Goal: Task Accomplishment & Management: Use online tool/utility

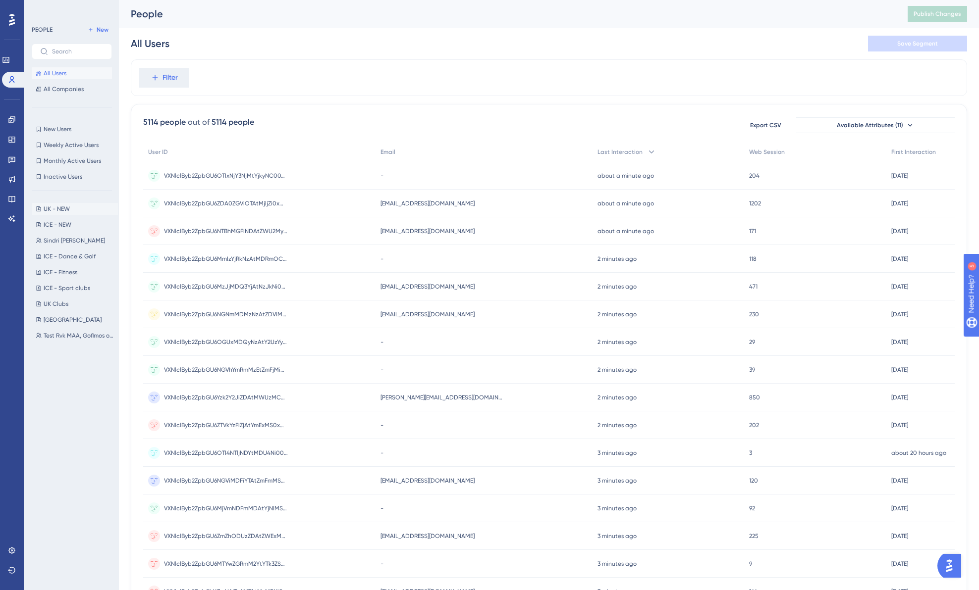
click at [85, 208] on button "UK - [GEOGRAPHIC_DATA] - NEW" at bounding box center [75, 209] width 86 height 12
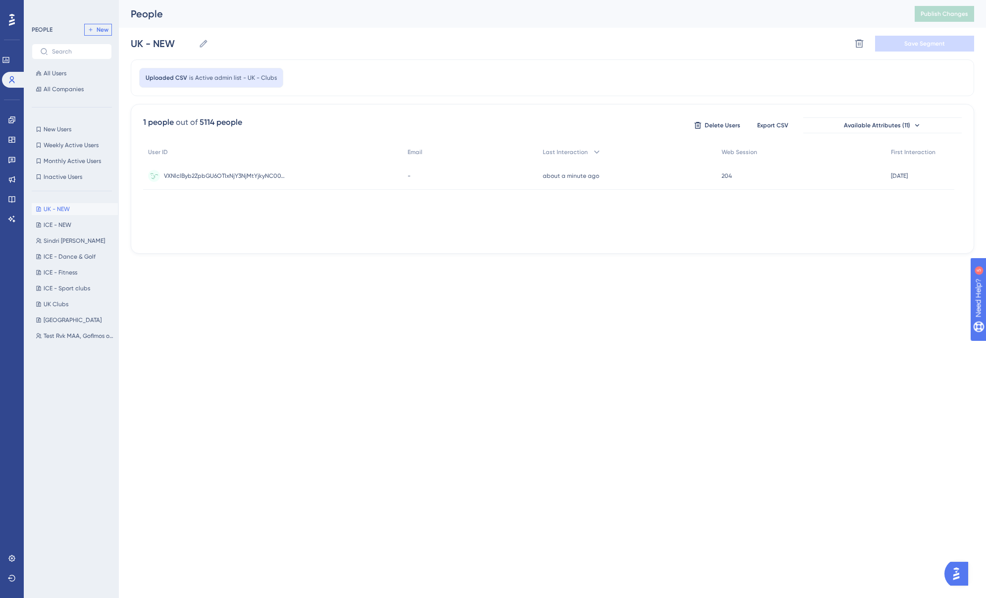
click at [99, 27] on span "New" at bounding box center [103, 30] width 12 height 8
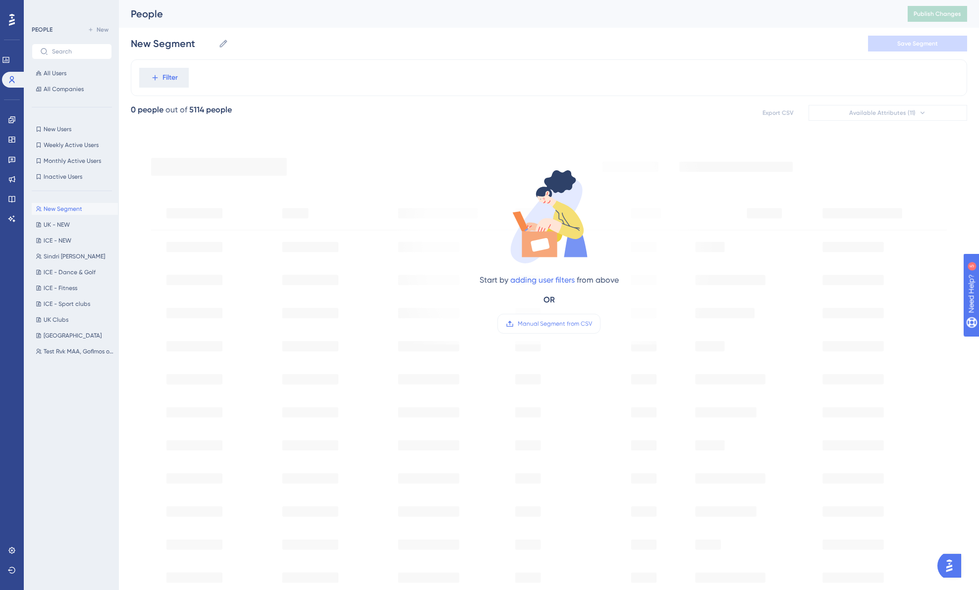
click at [72, 205] on span "New Segment" at bounding box center [63, 209] width 39 height 8
click at [176, 45] on input "New Segment" at bounding box center [173, 44] width 84 height 14
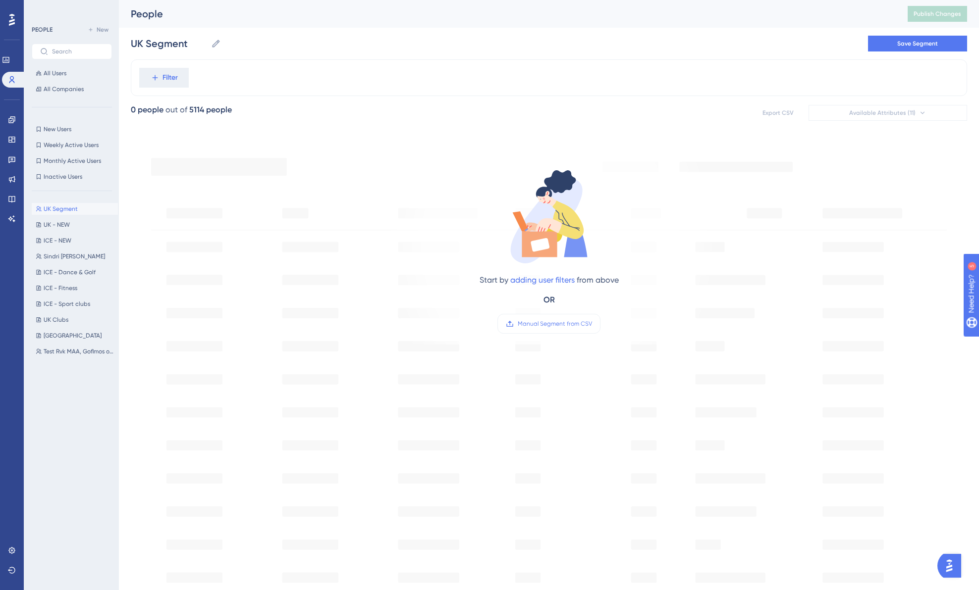
click at [302, 74] on div "Filter" at bounding box center [549, 77] width 836 height 37
click at [168, 80] on span "Filter" at bounding box center [169, 78] width 15 height 12
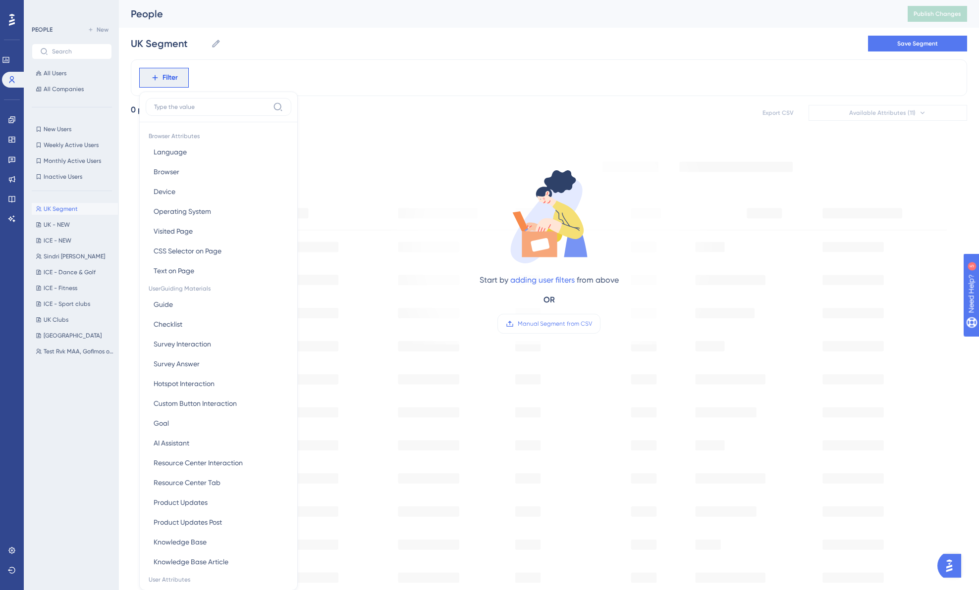
scroll to position [46, 0]
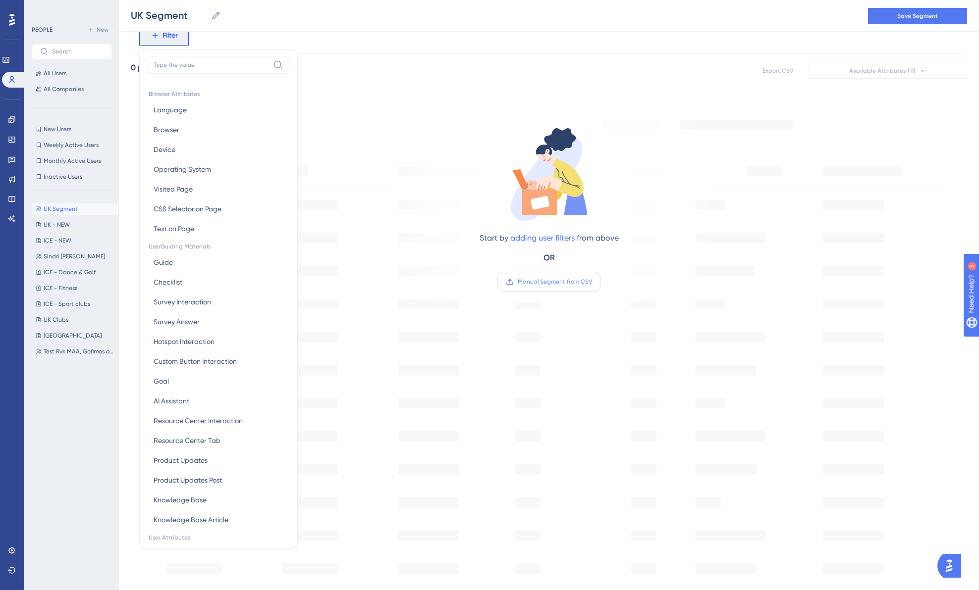
click at [544, 279] on span "Manual Segment from CSV" at bounding box center [555, 282] width 74 height 8
click at [592, 282] on input "Manual Segment from CSV" at bounding box center [592, 282] width 0 height 0
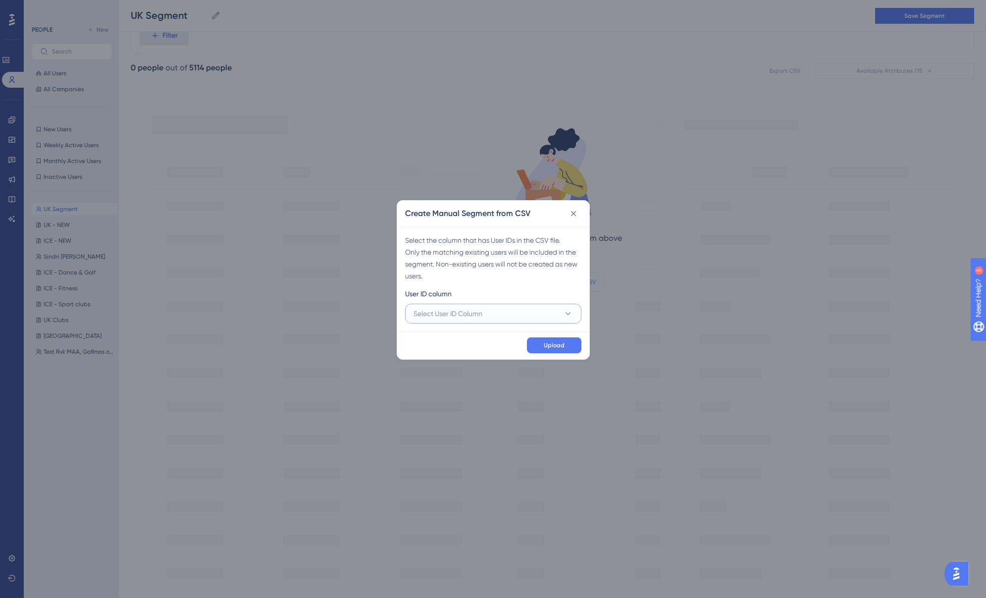
click at [530, 322] on button "Select User ID Column" at bounding box center [493, 314] width 176 height 20
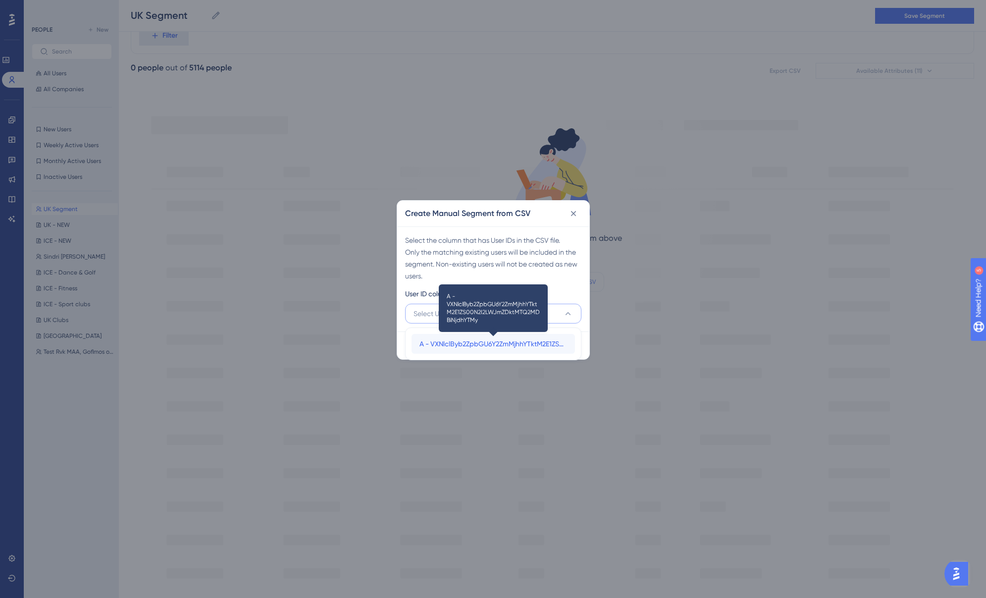
click at [505, 341] on span "A - VXNlclByb2ZpbGU6Y2ZmMjhhYTktM2E1ZS00N2I2LWJmZDktMTQ2MDBiNjdhYTMy" at bounding box center [493, 344] width 148 height 12
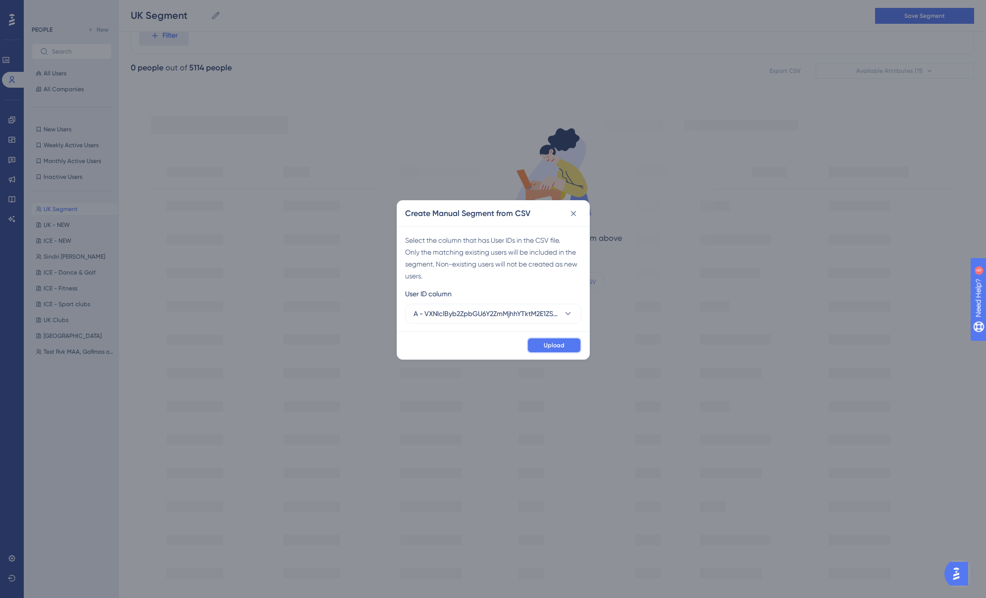
click at [544, 345] on span "Upload" at bounding box center [554, 345] width 21 height 8
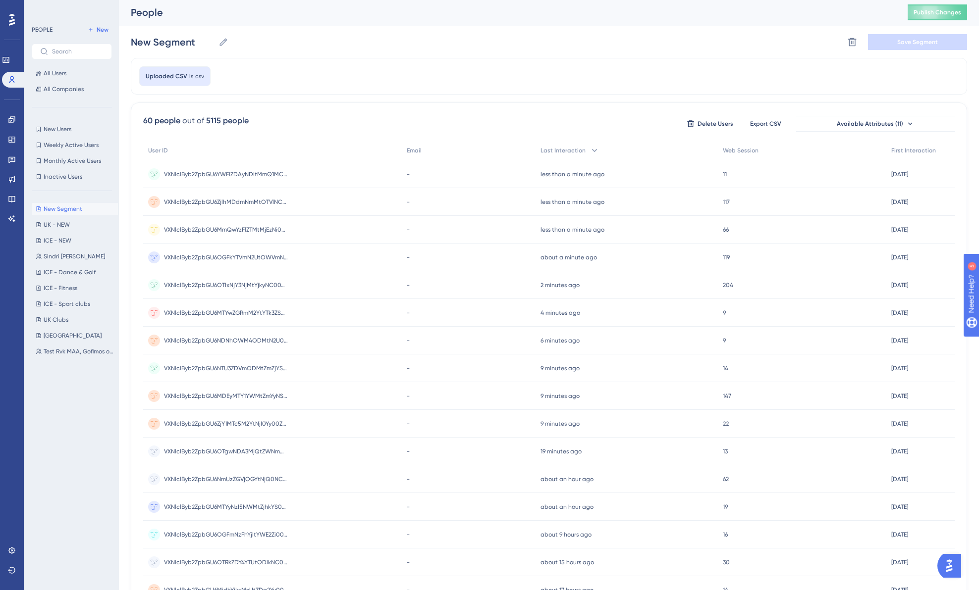
scroll to position [0, 0]
click at [196, 43] on input "New Segment" at bounding box center [173, 44] width 84 height 14
type input "UK - NEWEST 4.sept"
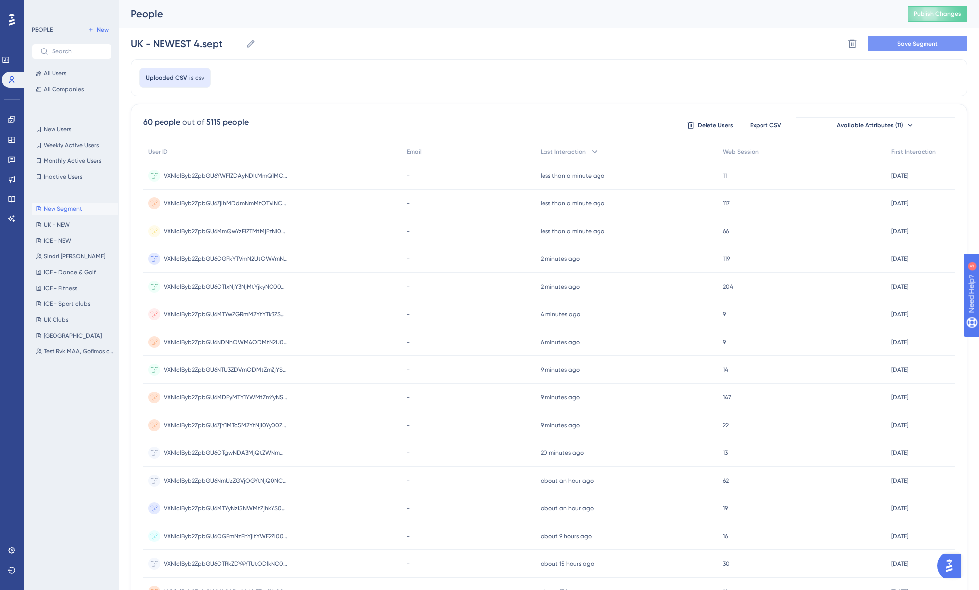
click at [894, 45] on button "Save Segment" at bounding box center [917, 44] width 99 height 16
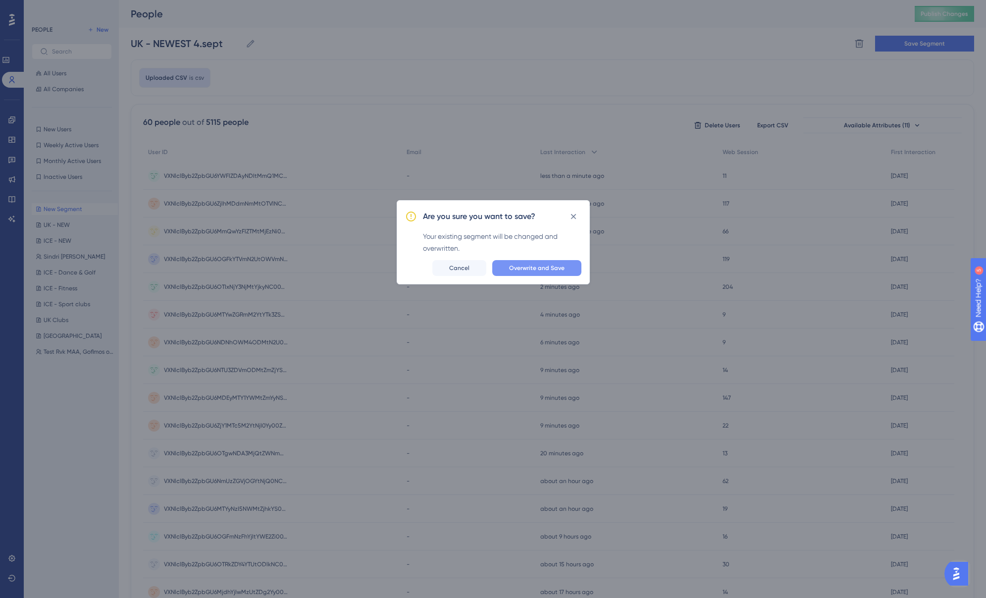
click at [561, 266] on span "Overwrite and Save" at bounding box center [536, 268] width 55 height 8
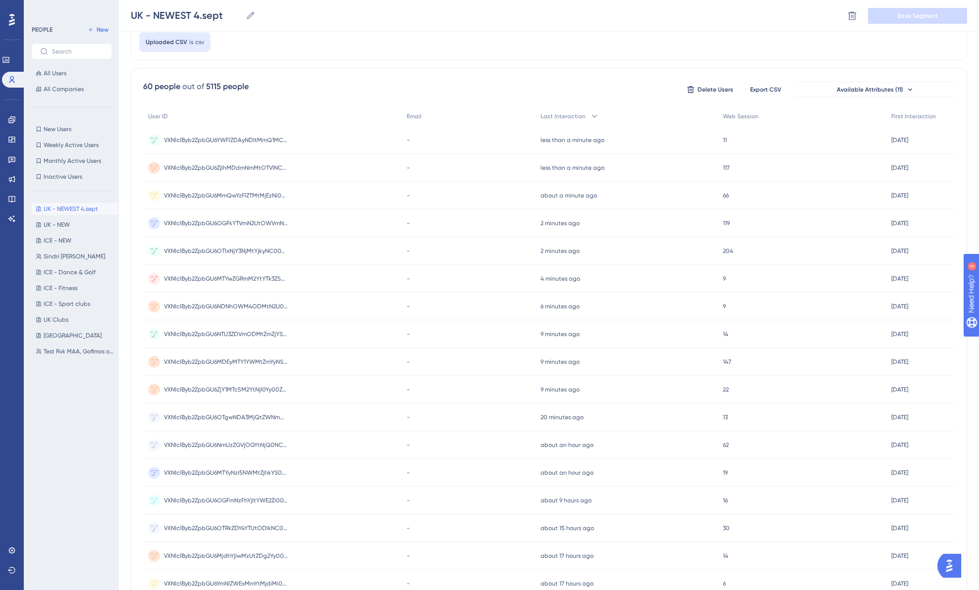
scroll to position [206, 0]
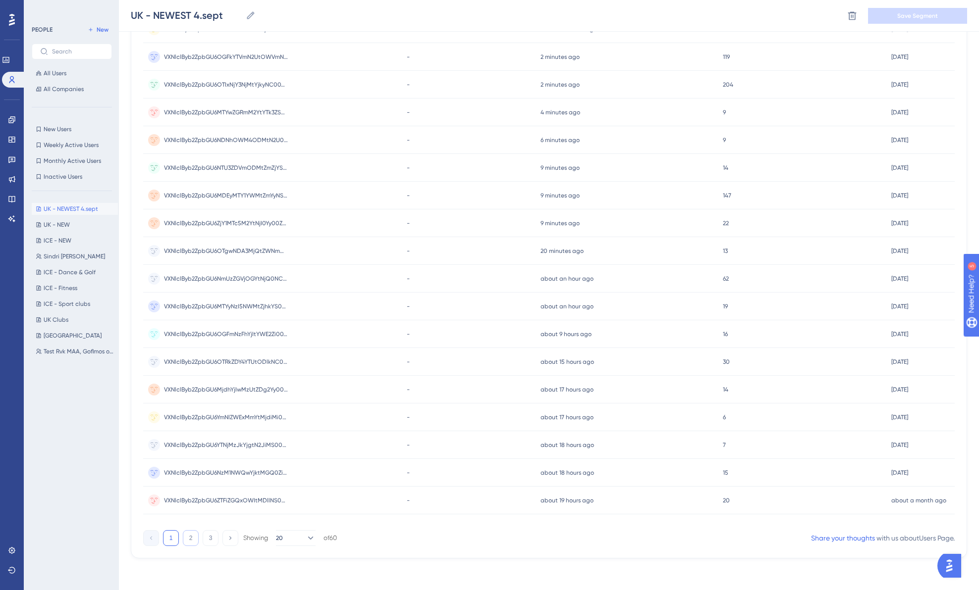
click at [188, 539] on button "2" at bounding box center [191, 538] width 16 height 16
click at [209, 538] on button "3" at bounding box center [211, 538] width 16 height 16
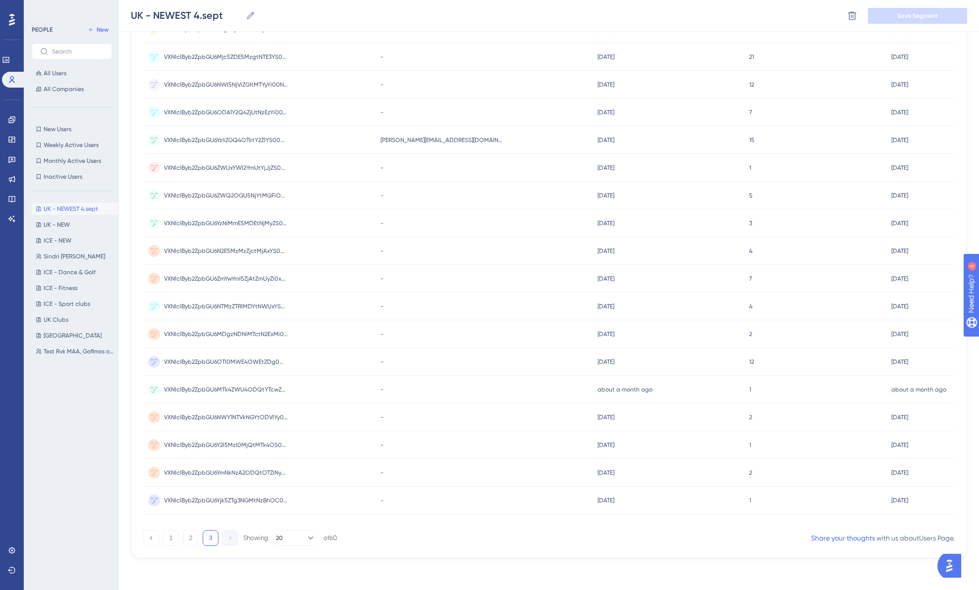
click at [210, 537] on button "3" at bounding box center [211, 538] width 16 height 16
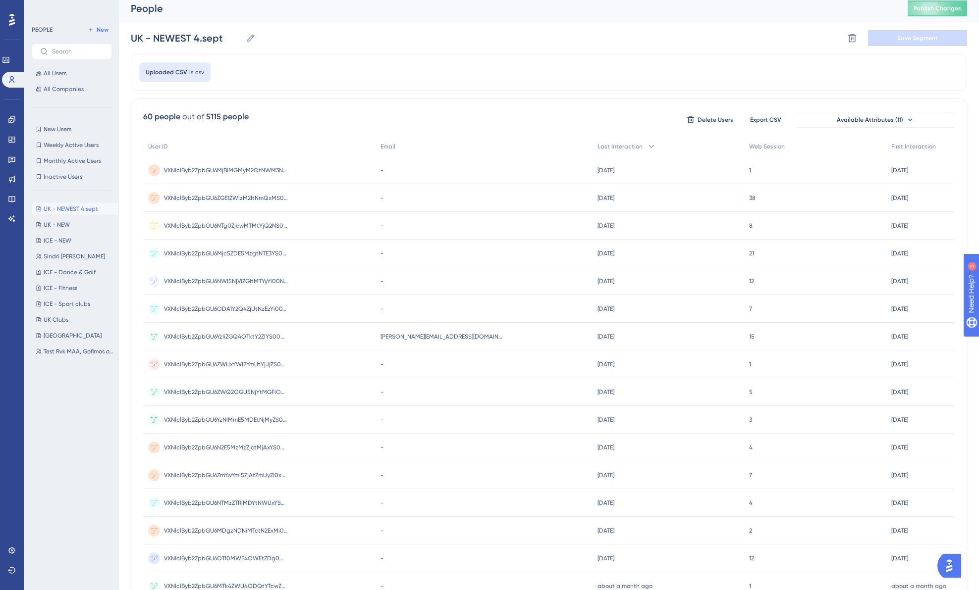
scroll to position [0, 0]
